Goal: Find specific page/section: Find specific page/section

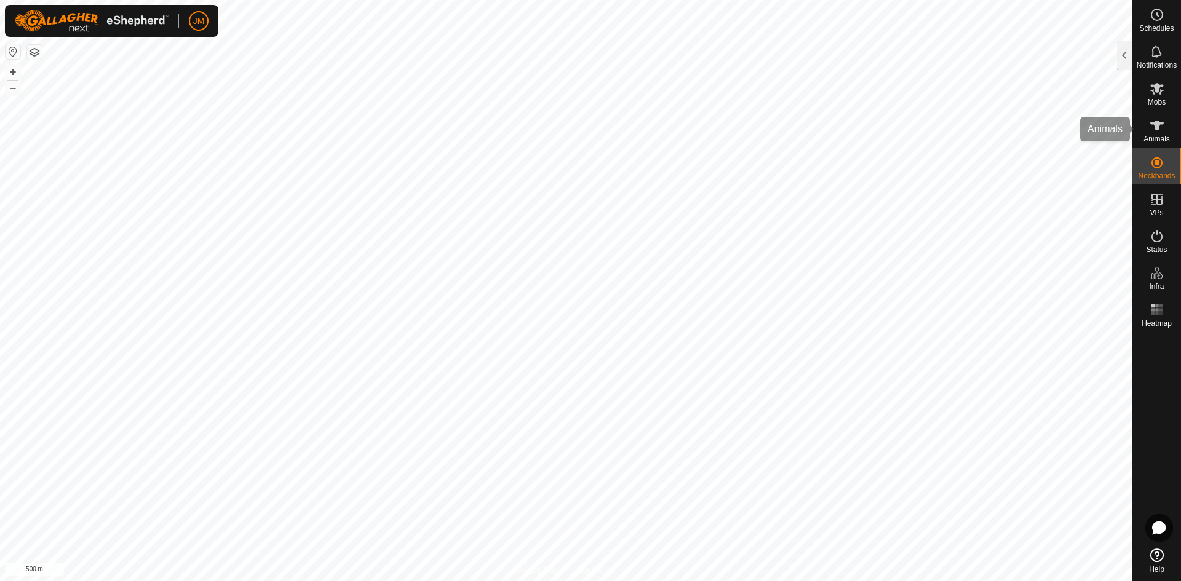
click at [1149, 134] on es-animals-svg-icon at bounding box center [1157, 126] width 22 height 20
type input "230996"
type input "-"
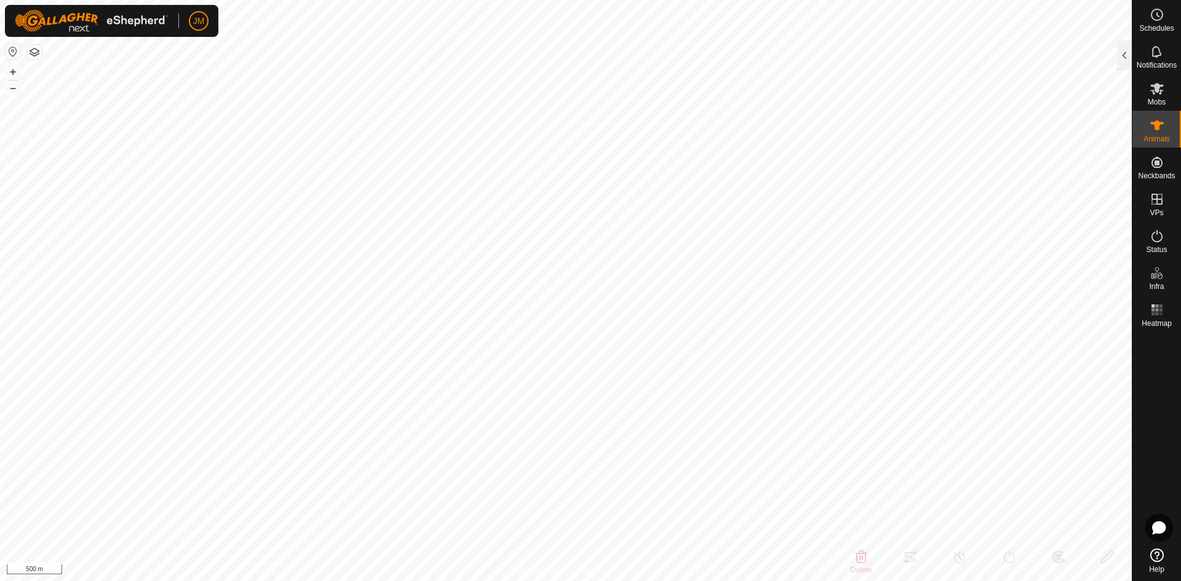
type input "-"
